Goal: Task Accomplishment & Management: Manage account settings

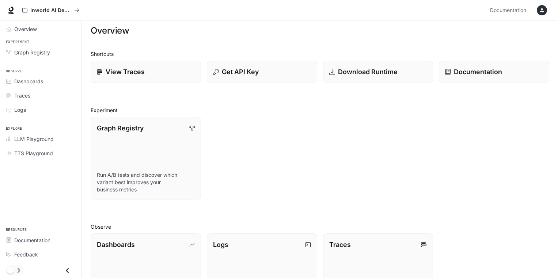
click at [544, 12] on icon "button" at bounding box center [542, 10] width 6 height 6
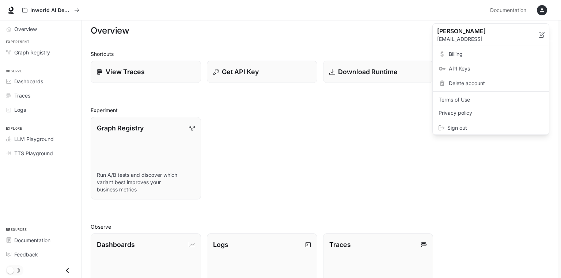
click at [460, 56] on span "Billing" at bounding box center [496, 53] width 94 height 7
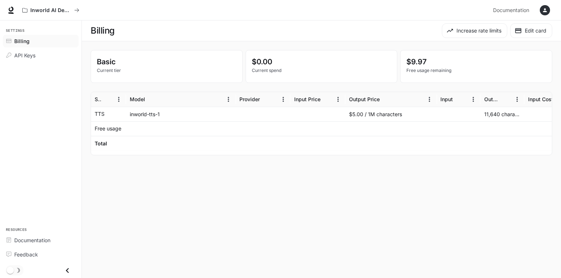
click at [145, 66] on p "Basic" at bounding box center [167, 61] width 140 height 11
click at [22, 58] on span "API Keys" at bounding box center [24, 56] width 21 height 8
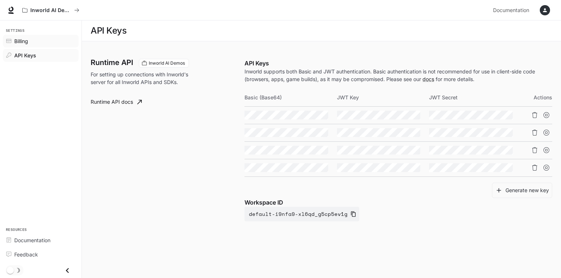
click at [22, 45] on link "Billing" at bounding box center [41, 41] width 76 height 13
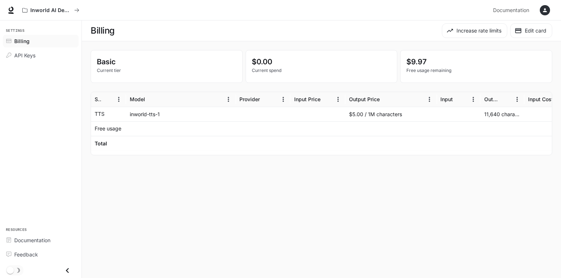
click at [109, 61] on p "Basic" at bounding box center [167, 61] width 140 height 11
click at [114, 62] on p "Basic" at bounding box center [167, 61] width 140 height 11
click at [117, 124] on div "Free usage" at bounding box center [109, 129] width 28 height 14
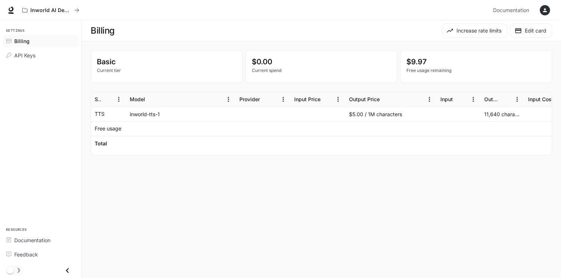
click at [127, 117] on div "inworld-tts-1" at bounding box center [181, 114] width 110 height 15
click at [493, 33] on button "Increase rate limits" at bounding box center [474, 30] width 65 height 15
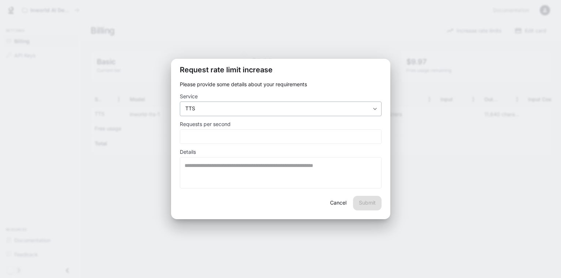
click at [273, 114] on div "**********" at bounding box center [281, 109] width 202 height 15
click at [274, 110] on body "**********" at bounding box center [280, 139] width 561 height 278
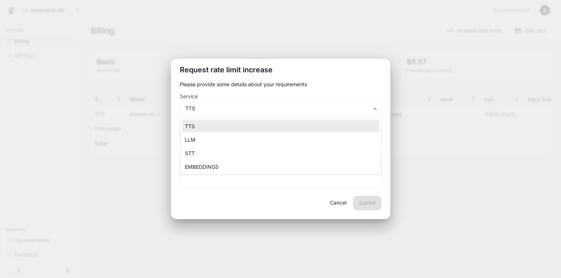
click at [276, 85] on div at bounding box center [280, 139] width 561 height 278
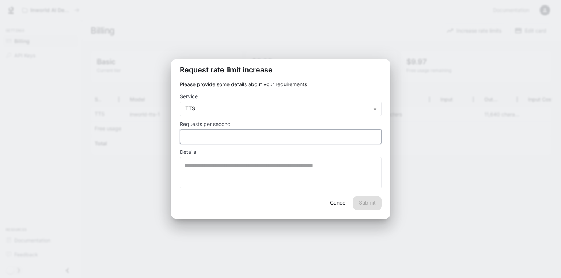
click at [218, 139] on input "*" at bounding box center [280, 136] width 201 height 7
click at [258, 110] on body "**********" at bounding box center [280, 139] width 561 height 278
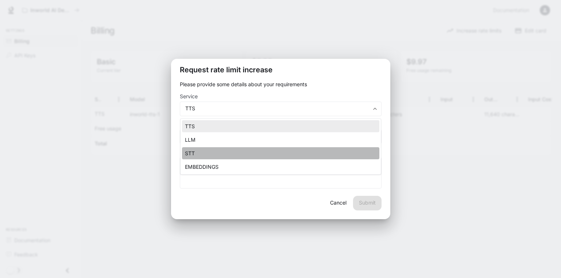
click at [241, 151] on li "STT" at bounding box center [280, 153] width 197 height 12
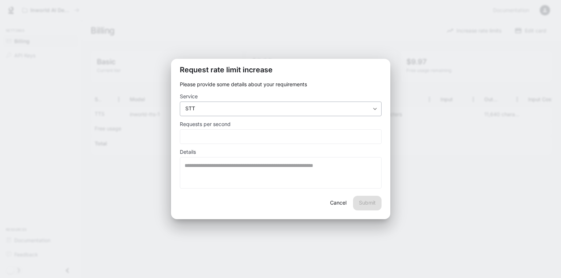
click at [284, 109] on body "**********" at bounding box center [280, 139] width 561 height 278
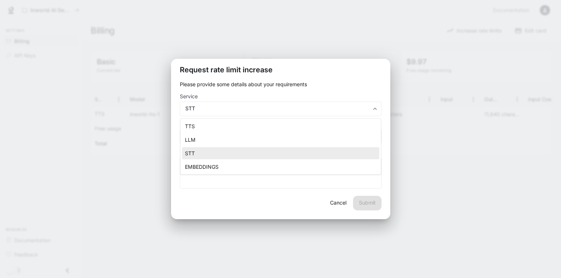
click at [233, 124] on li "TTS" at bounding box center [280, 126] width 197 height 12
type input "**********"
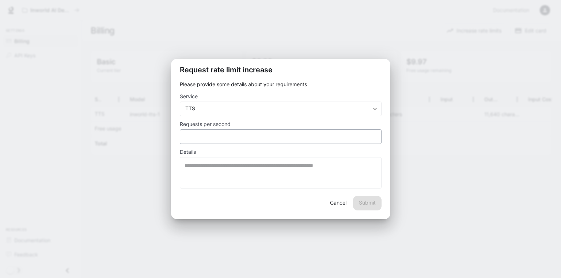
click at [224, 141] on div "* ​" at bounding box center [281, 136] width 202 height 15
click at [374, 134] on input "*" at bounding box center [280, 136] width 201 height 7
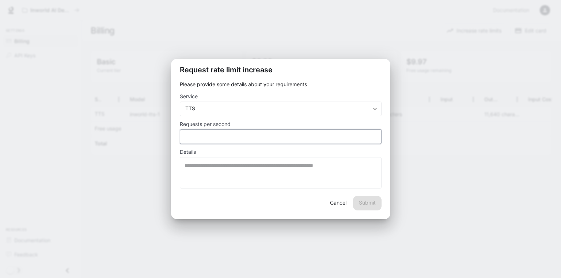
click at [374, 134] on input "*" at bounding box center [280, 136] width 201 height 7
click at [186, 138] on input "*" at bounding box center [280, 136] width 201 height 7
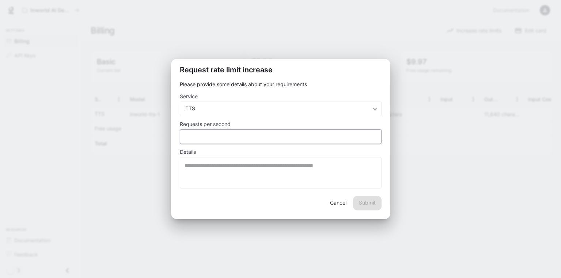
click at [186, 138] on input "*" at bounding box center [280, 136] width 201 height 7
type input "***"
click at [260, 152] on label "Details" at bounding box center [281, 153] width 202 height 7
click at [331, 200] on button "Cancel" at bounding box center [338, 203] width 23 height 15
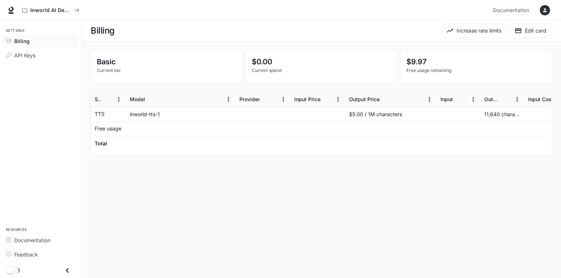
click at [108, 64] on p "Basic" at bounding box center [167, 61] width 140 height 11
click at [119, 75] on div "Basic Current tier" at bounding box center [166, 66] width 151 height 32
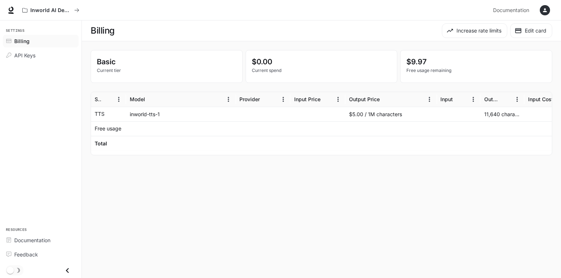
click at [542, 10] on icon "button" at bounding box center [545, 10] width 6 height 6
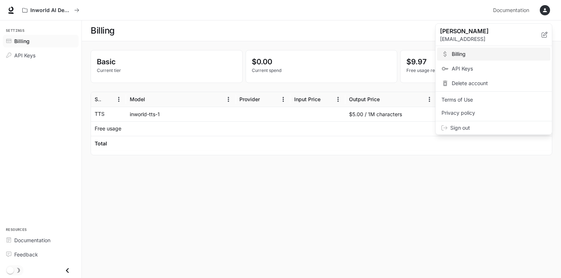
click at [173, 59] on div at bounding box center [280, 139] width 561 height 278
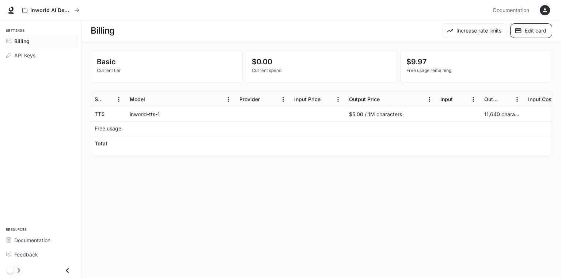
click at [536, 33] on button "Edit card" at bounding box center [531, 30] width 42 height 15
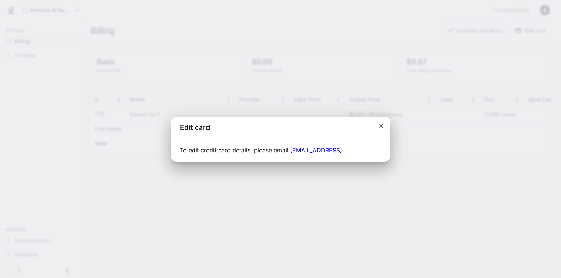
click at [381, 123] on icon "Close dialog" at bounding box center [380, 125] width 7 height 7
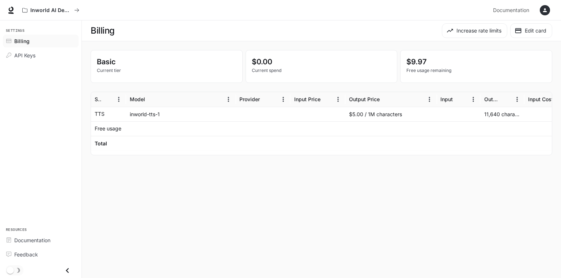
click at [268, 71] on p "Current spend" at bounding box center [322, 70] width 140 height 7
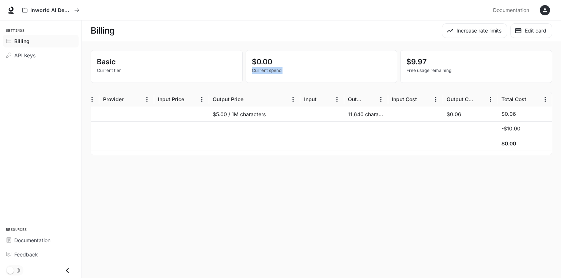
scroll to position [0, 137]
